Goal: Task Accomplishment & Management: Use online tool/utility

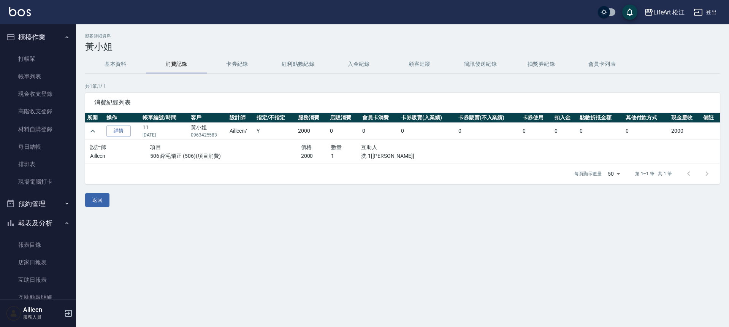
scroll to position [135, 0]
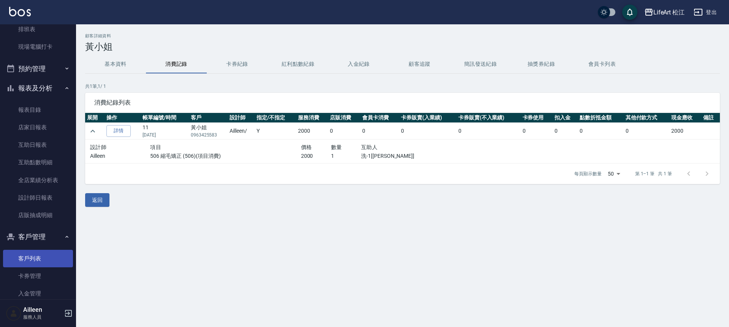
click at [38, 263] on link "客戶列表" at bounding box center [38, 258] width 70 height 17
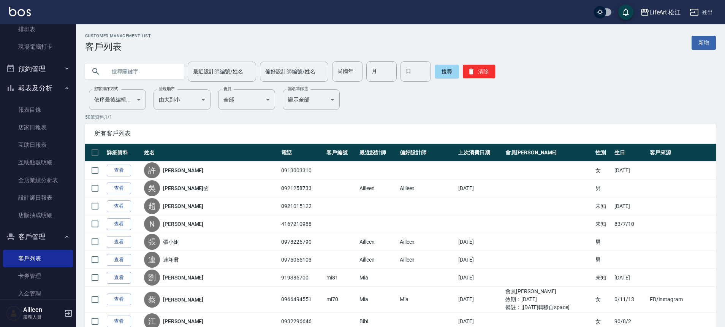
click at [124, 72] on input "text" at bounding box center [141, 71] width 71 height 21
type input "0937539030"
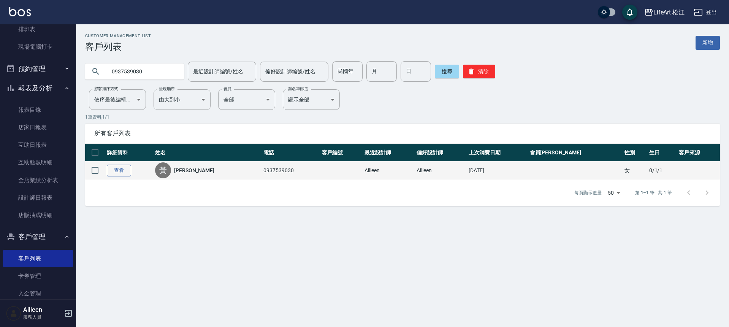
click at [124, 170] on link "查看" at bounding box center [119, 171] width 24 height 12
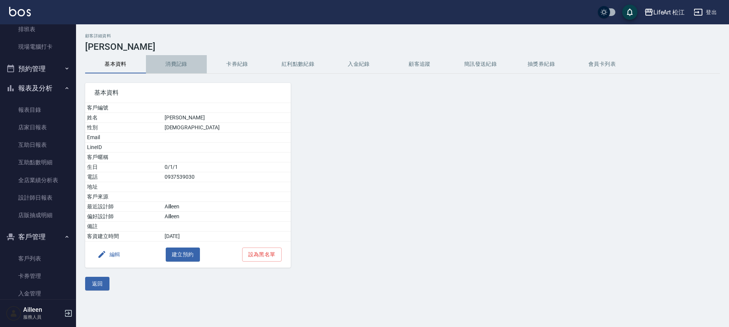
click at [162, 59] on button "消費記錄" at bounding box center [176, 64] width 61 height 18
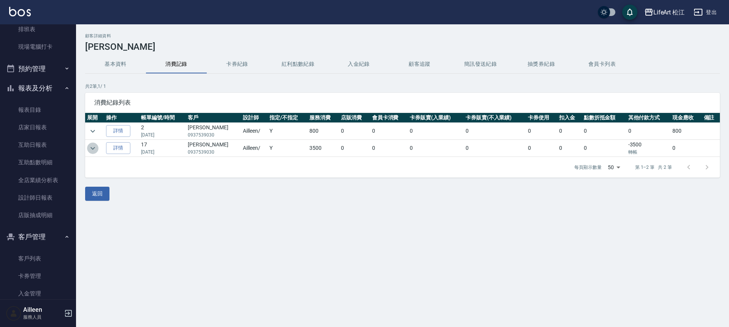
click at [91, 146] on icon "expand row" at bounding box center [92, 148] width 9 height 9
click at [94, 152] on button "expand row" at bounding box center [92, 148] width 11 height 11
click at [95, 151] on icon "expand row" at bounding box center [92, 148] width 9 height 9
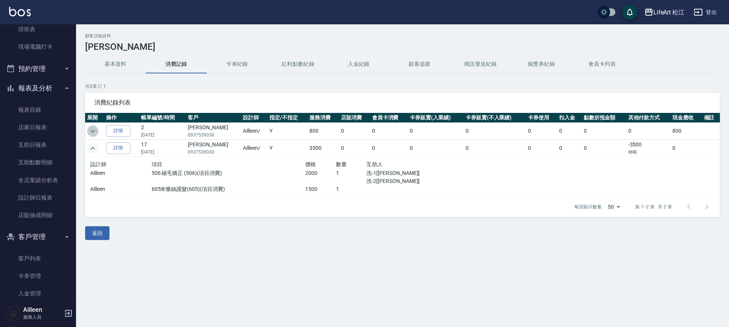
click at [95, 132] on icon "expand row" at bounding box center [92, 131] width 9 height 9
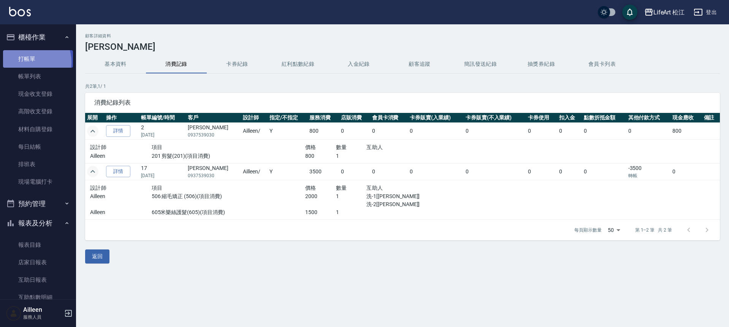
click at [26, 62] on link "打帳單" at bounding box center [38, 58] width 70 height 17
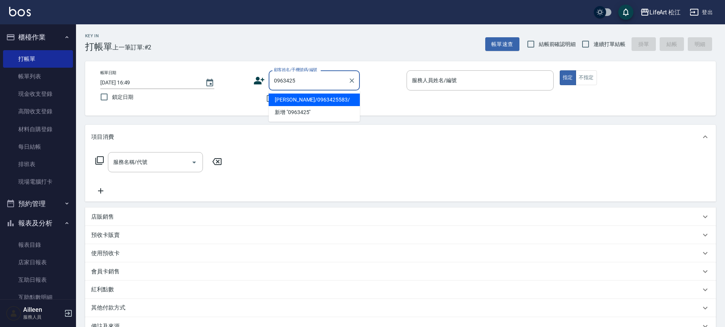
click at [295, 99] on li "[PERSON_NAME]/0963425583/" at bounding box center [314, 100] width 91 height 13
type input "[PERSON_NAME]/0963425583/"
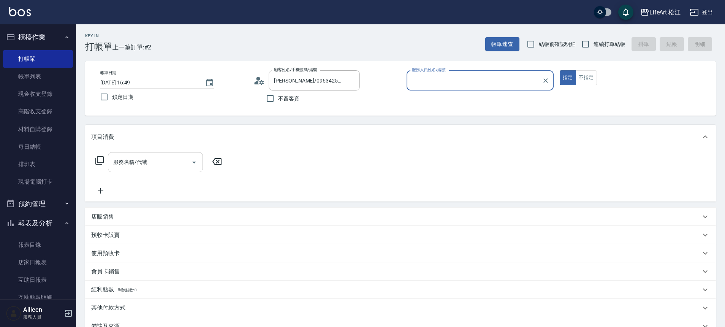
type input "Ailleen(無代號)"
click at [163, 163] on input "服務名稱/代號" at bounding box center [149, 161] width 77 height 13
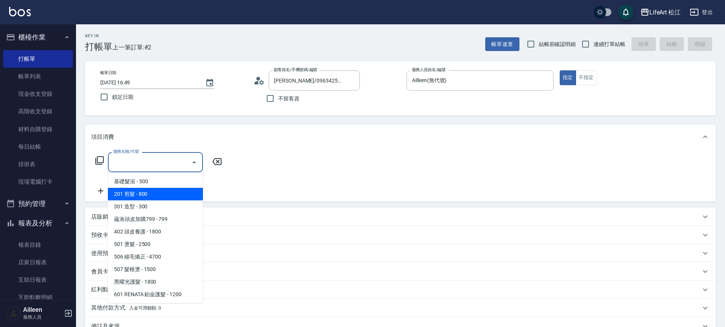
click at [169, 193] on span "201 剪髮 - 800" at bounding box center [155, 194] width 95 height 13
type input "201 剪髮(201)"
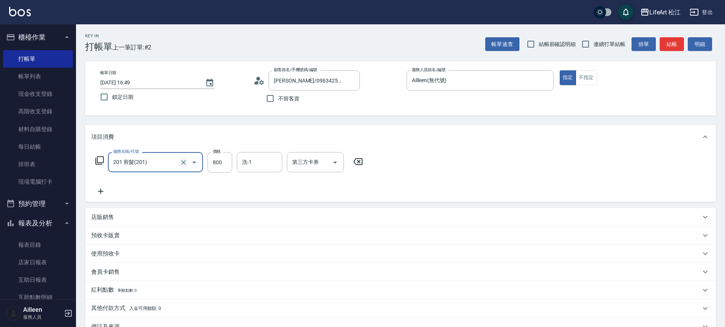
click at [185, 159] on button "Clear" at bounding box center [183, 162] width 11 height 11
click at [145, 164] on input "服務名稱/代號" at bounding box center [144, 161] width 67 height 13
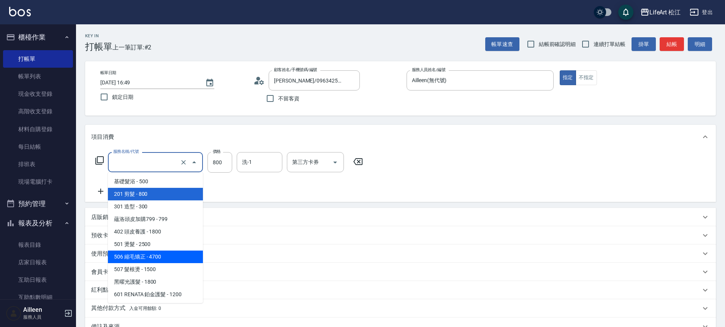
click at [152, 256] on span "506 縮毛矯正 - 4700" at bounding box center [155, 256] width 95 height 13
type input "506 縮毛矯正 (506)"
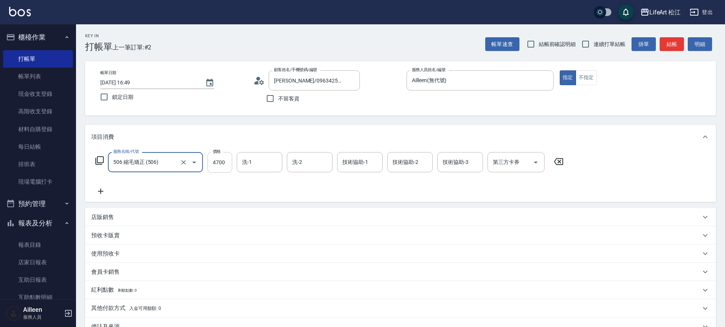
click at [210, 160] on input "4700" at bounding box center [220, 162] width 25 height 21
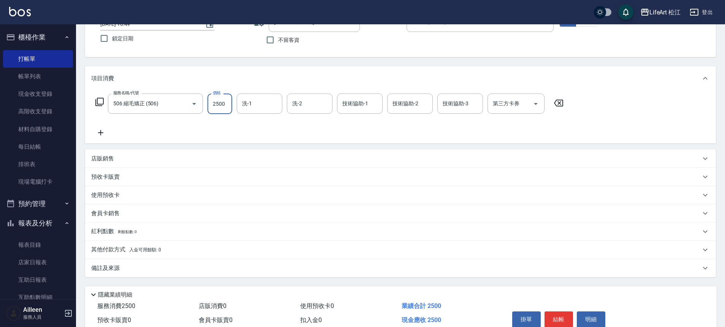
scroll to position [95, 0]
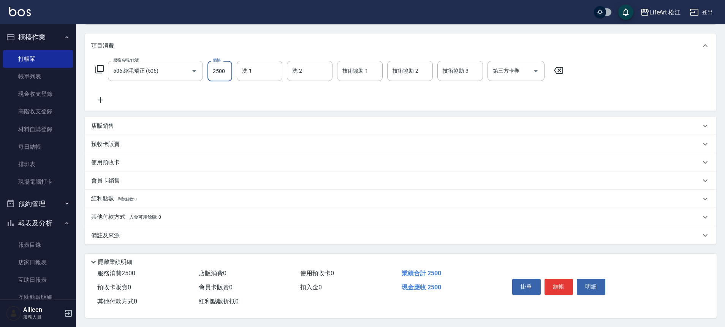
type input "2500"
click at [197, 241] on div "Key In 打帳單 上一筆訂單:#2 帳單速查 結帳前確認明細 連續打單結帳 掛單 結帳 明細 帳單日期 [DATE] 16:49 鎖定日期 顧客姓名/手機…" at bounding box center [400, 130] width 649 height 394
click at [198, 236] on div "備註及來源" at bounding box center [400, 235] width 631 height 18
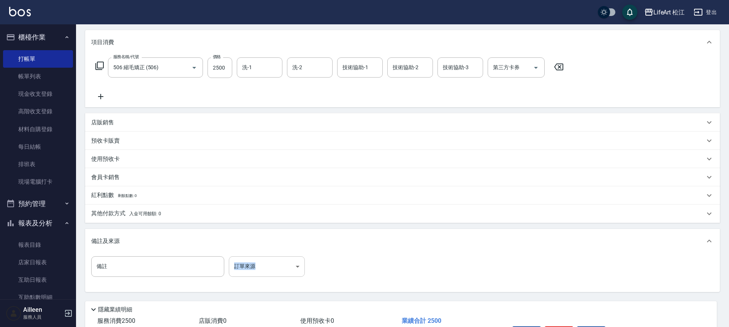
click at [272, 263] on body "LifeArt 松江 登出 櫃檯作業 打帳單 帳單列表 現金收支登錄 高階收支登錄 材料自購登錄 每日結帳 排班表 現場電腦打卡 預約管理 預約管理 單日預約…" at bounding box center [364, 139] width 729 height 469
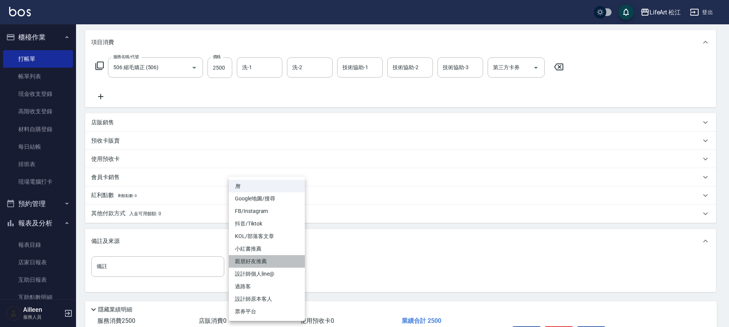
click at [275, 265] on li "親朋好友推薦" at bounding box center [267, 261] width 76 height 13
click at [274, 268] on body "LifeArt 松江 登出 櫃檯作業 打帳單 帳單列表 現金收支登錄 高階收支登錄 材料自購登錄 每日結帳 排班表 現場電腦打卡 預約管理 預約管理 單日預約…" at bounding box center [364, 139] width 729 height 469
click at [273, 295] on li "設計師原本客人" at bounding box center [267, 299] width 76 height 13
type input "設計師原本客人"
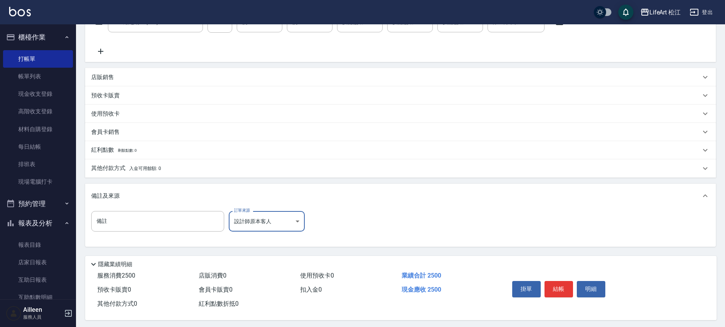
scroll to position [146, 0]
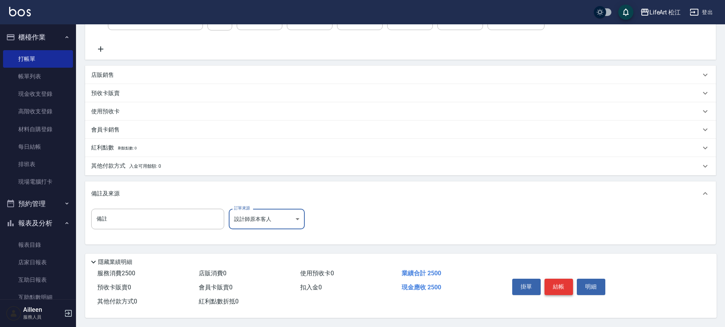
click at [556, 287] on button "結帳" at bounding box center [559, 287] width 29 height 16
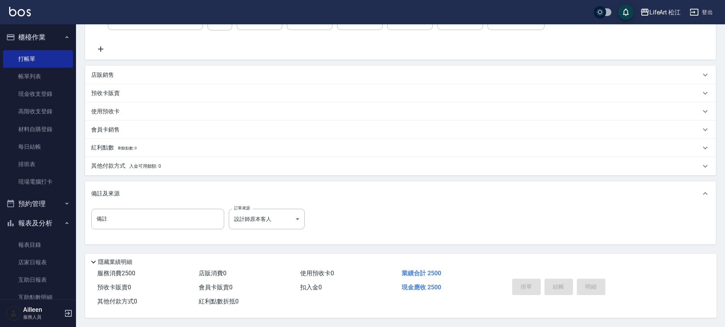
click at [556, 287] on div "掛單 結帳 明細" at bounding box center [558, 288] width 99 height 24
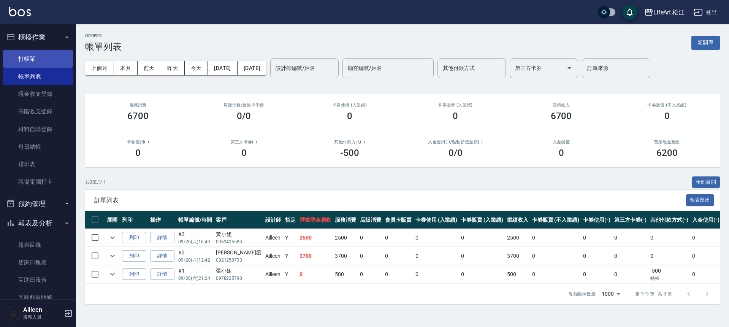
click at [31, 61] on link "打帳單" at bounding box center [38, 58] width 70 height 17
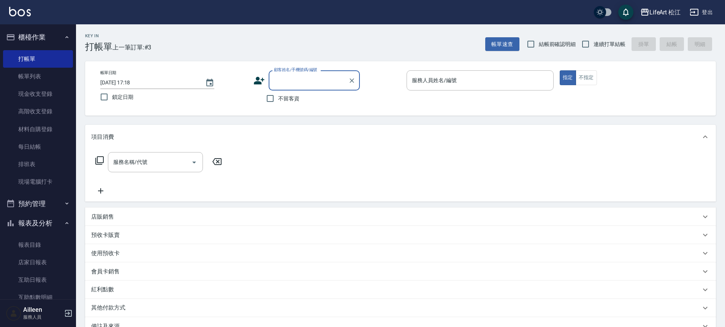
click at [261, 81] on icon at bounding box center [259, 80] width 11 height 11
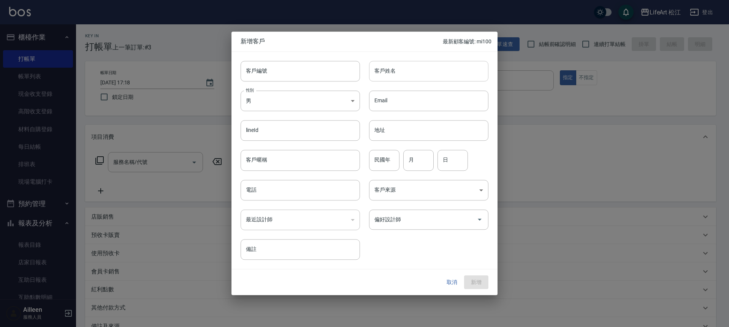
click at [418, 68] on input "客戶姓名" at bounding box center [428, 71] width 119 height 21
type input "x"
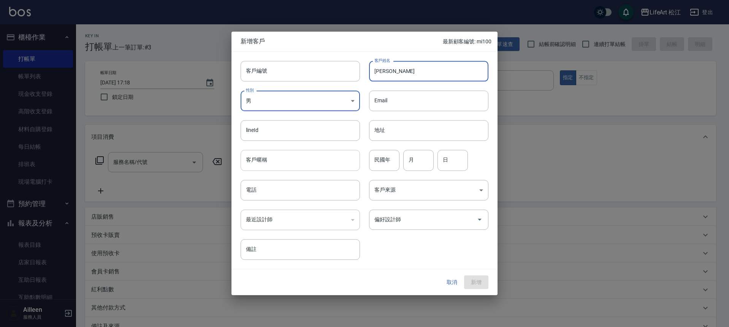
type input "[PERSON_NAME]"
click at [292, 166] on input "客戶暱稱" at bounding box center [300, 160] width 119 height 21
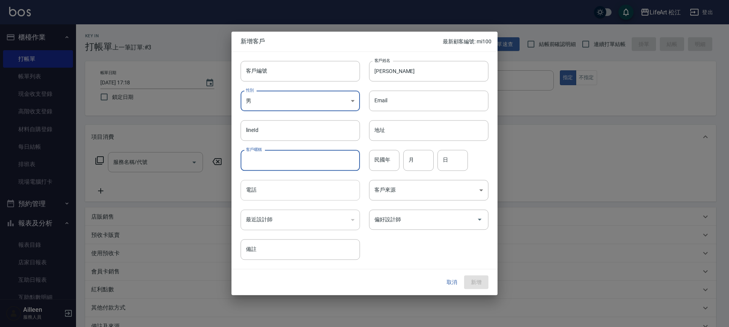
click at [291, 199] on input "電話" at bounding box center [300, 190] width 119 height 21
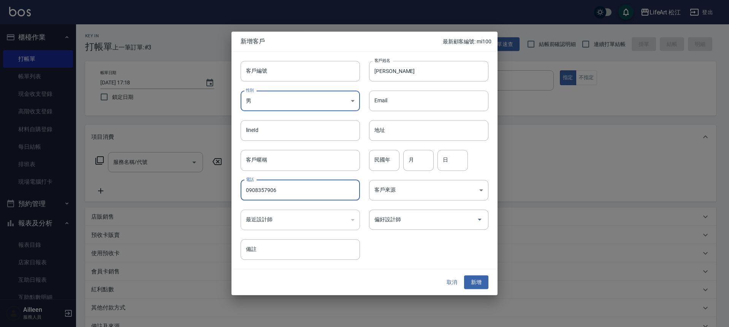
type input "0908357906"
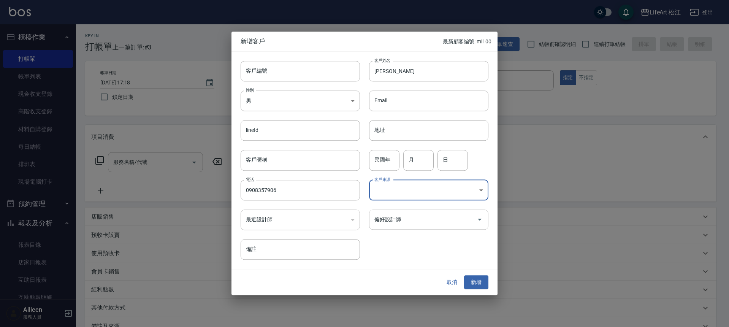
click at [410, 210] on div "偏好設計師" at bounding box center [428, 219] width 119 height 20
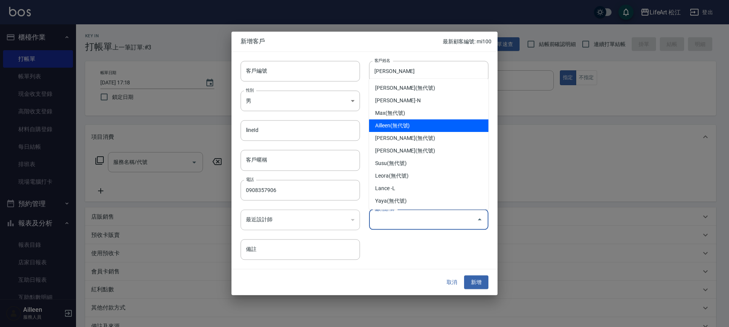
click at [400, 125] on li "Ailleen(無代號)" at bounding box center [428, 125] width 119 height 13
type input "Ailleen"
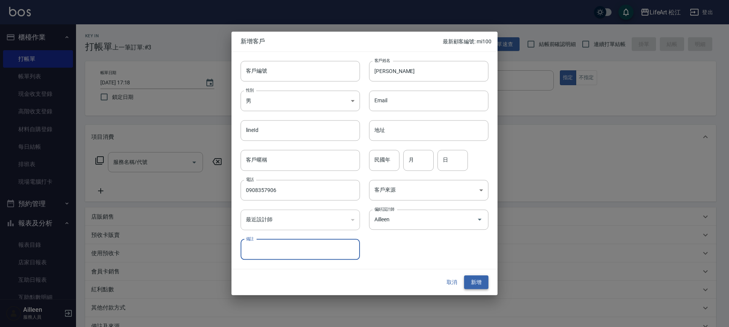
click at [482, 279] on button "新增" at bounding box center [476, 282] width 24 height 14
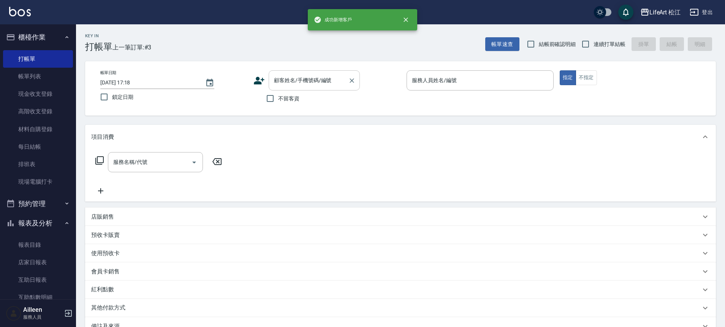
click at [309, 73] on div "顧客姓名/手機號碼/編號" at bounding box center [314, 80] width 91 height 20
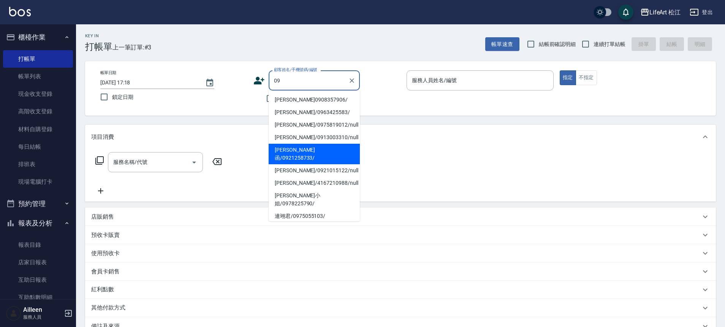
drag, startPoint x: 293, startPoint y: 99, endPoint x: 262, endPoint y: 120, distance: 37.7
click at [293, 98] on li "[PERSON_NAME]0908357906/" at bounding box center [314, 100] width 91 height 13
type input "[PERSON_NAME]0908357906/"
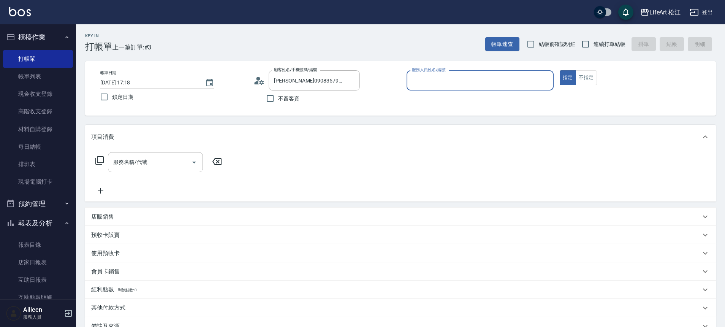
type input "Ailleen(無代號)"
click at [154, 162] on input "服務名稱/代號" at bounding box center [149, 161] width 77 height 13
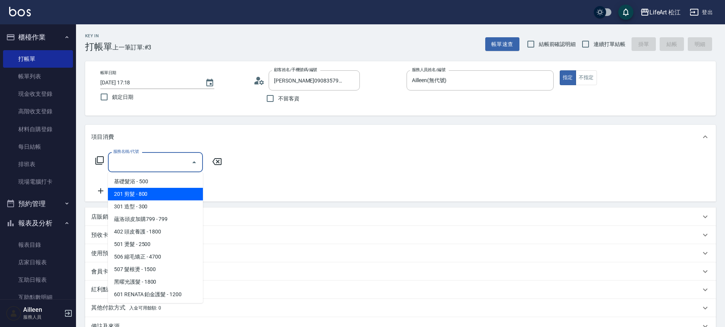
click at [140, 191] on span "201 剪髮 - 800" at bounding box center [155, 194] width 95 height 13
type input "201 剪髮(201)"
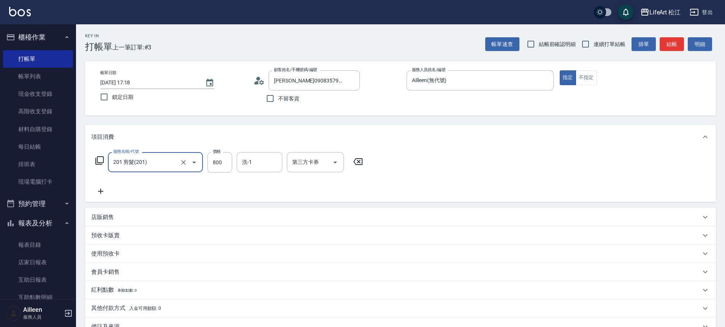
click at [106, 191] on icon at bounding box center [100, 191] width 19 height 9
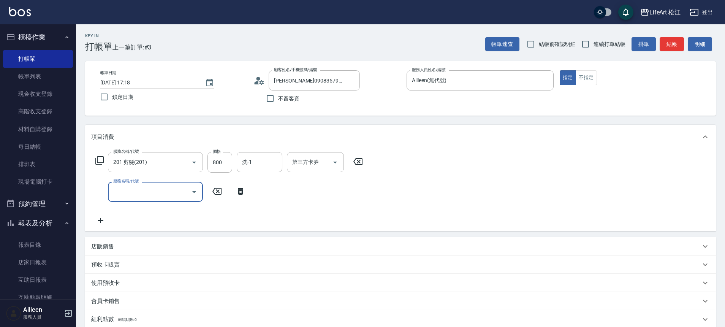
click at [141, 193] on input "服務名稱/代號" at bounding box center [149, 191] width 77 height 13
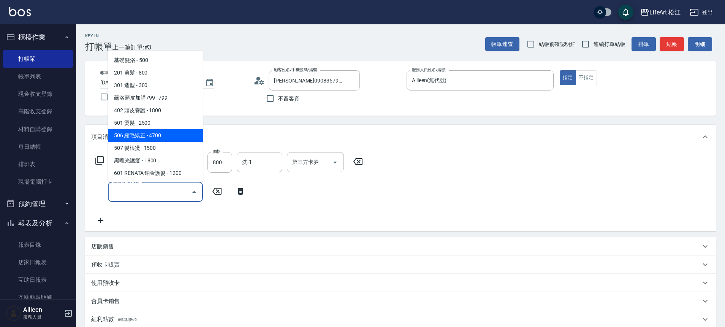
click at [158, 132] on span "506 縮毛矯正 - 4700" at bounding box center [155, 135] width 95 height 13
type input "506 縮毛矯正 (506)"
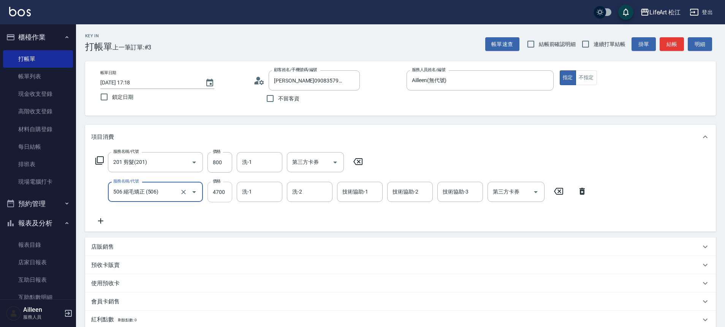
click at [215, 194] on input "4700" at bounding box center [220, 192] width 25 height 21
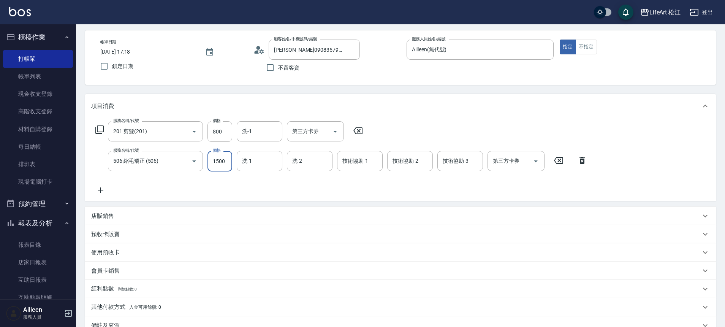
scroll to position [124, 0]
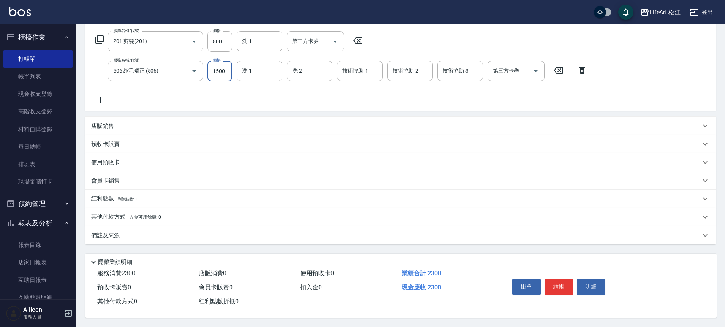
type input "1500"
click at [157, 226] on div "備註及來源" at bounding box center [400, 235] width 631 height 18
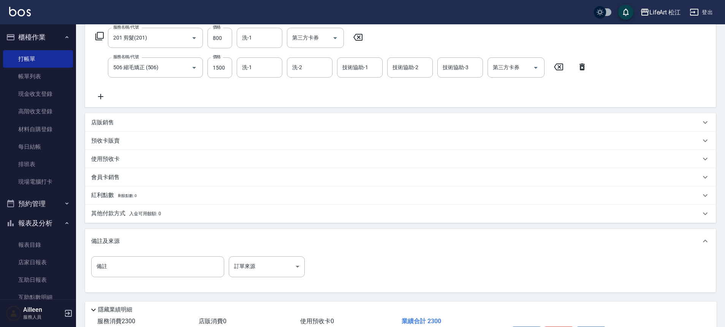
click at [262, 255] on div "備註 備註 訂單來源 ​ 訂單來源" at bounding box center [400, 272] width 631 height 39
click at [264, 261] on body "LifeArt 松江 登出 櫃檯作業 打帳單 帳單列表 現金收支登錄 高階收支登錄 材料自購登錄 每日結帳 排班表 現場電腦打卡 預約管理 預約管理 單日預約…" at bounding box center [362, 125] width 725 height 499
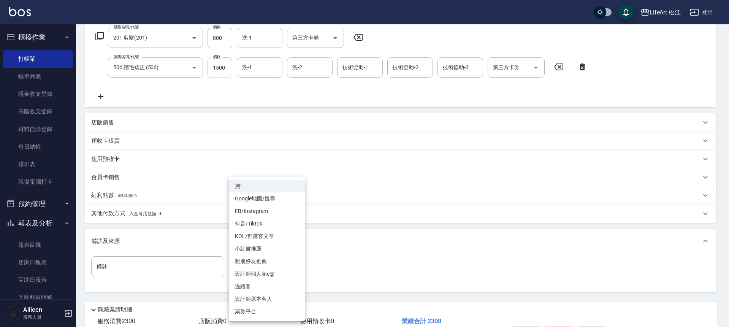
click at [274, 212] on li "FB/Instagram" at bounding box center [267, 211] width 76 height 13
type input "FB/Instagram"
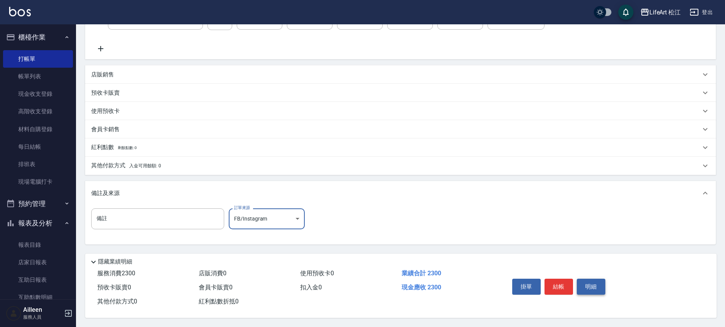
scroll to position [176, 0]
click at [553, 281] on button "結帳" at bounding box center [559, 287] width 29 height 16
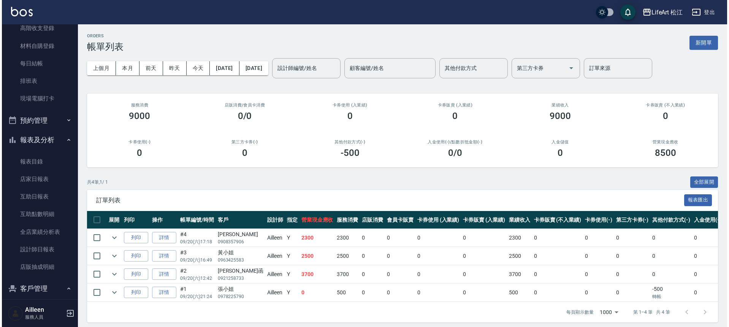
scroll to position [162, 0]
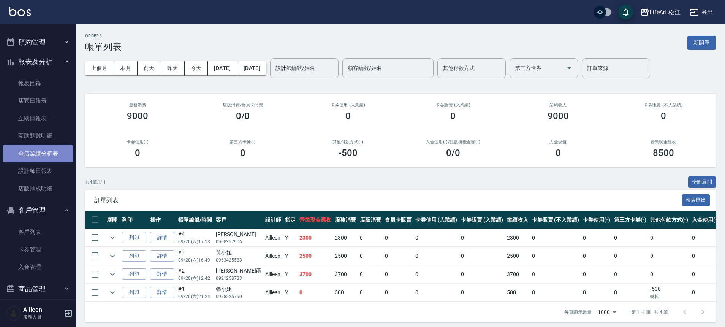
click at [51, 155] on link "全店業績分析表" at bounding box center [38, 153] width 70 height 17
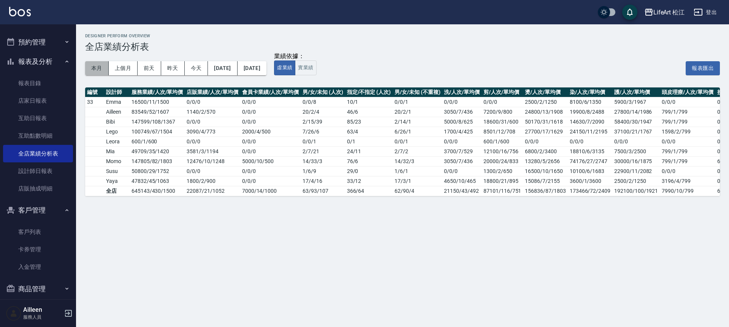
click at [91, 65] on button "本月" at bounding box center [97, 68] width 24 height 14
